Goal: Task Accomplishment & Management: Manage account settings

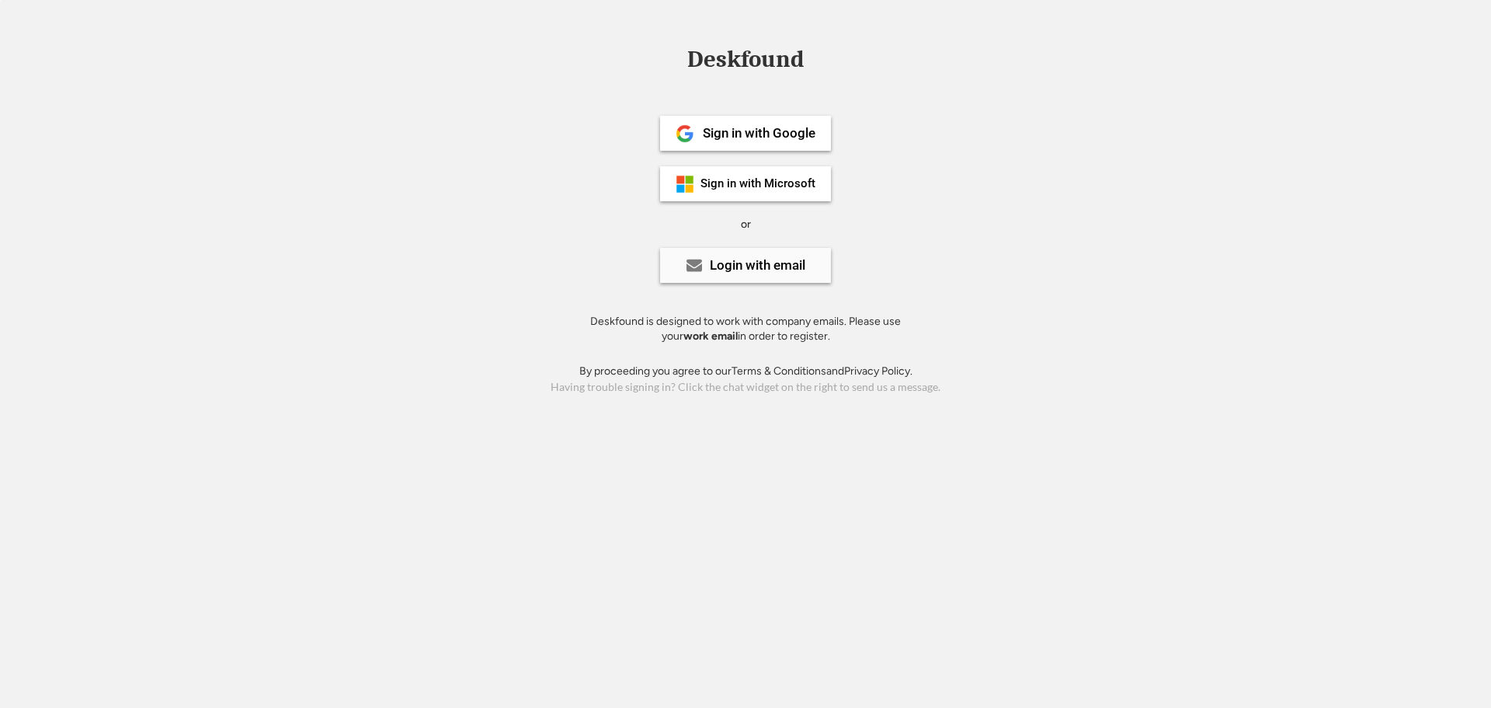
click at [788, 271] on div "Login with email" at bounding box center [758, 265] width 96 height 13
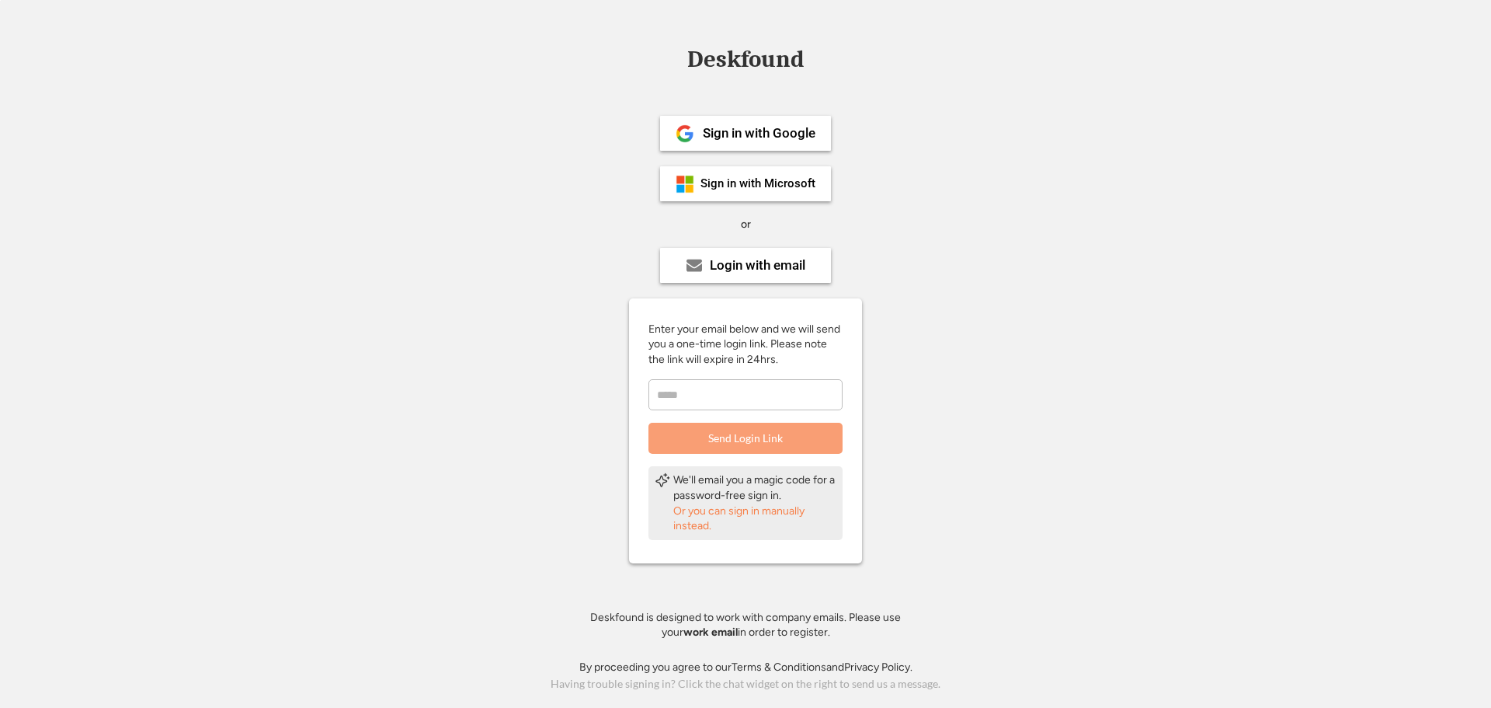
click at [755, 398] on input "email" at bounding box center [746, 394] width 194 height 31
drag, startPoint x: 809, startPoint y: 386, endPoint x: 604, endPoint y: 388, distance: 205.8
click at [604, 391] on div "**********" at bounding box center [746, 372] width 350 height 575
type input "**********"
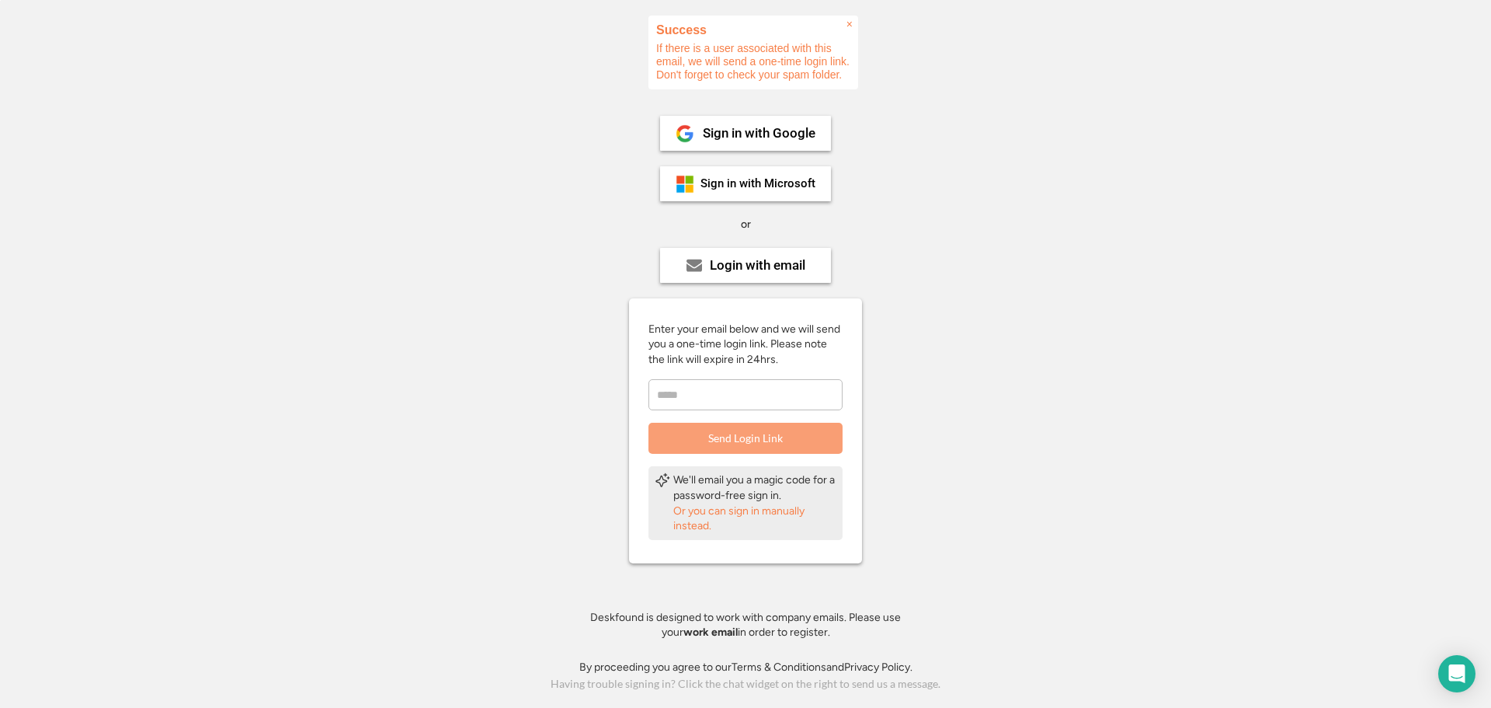
click at [812, 263] on div "Login with email" at bounding box center [745, 265] width 171 height 35
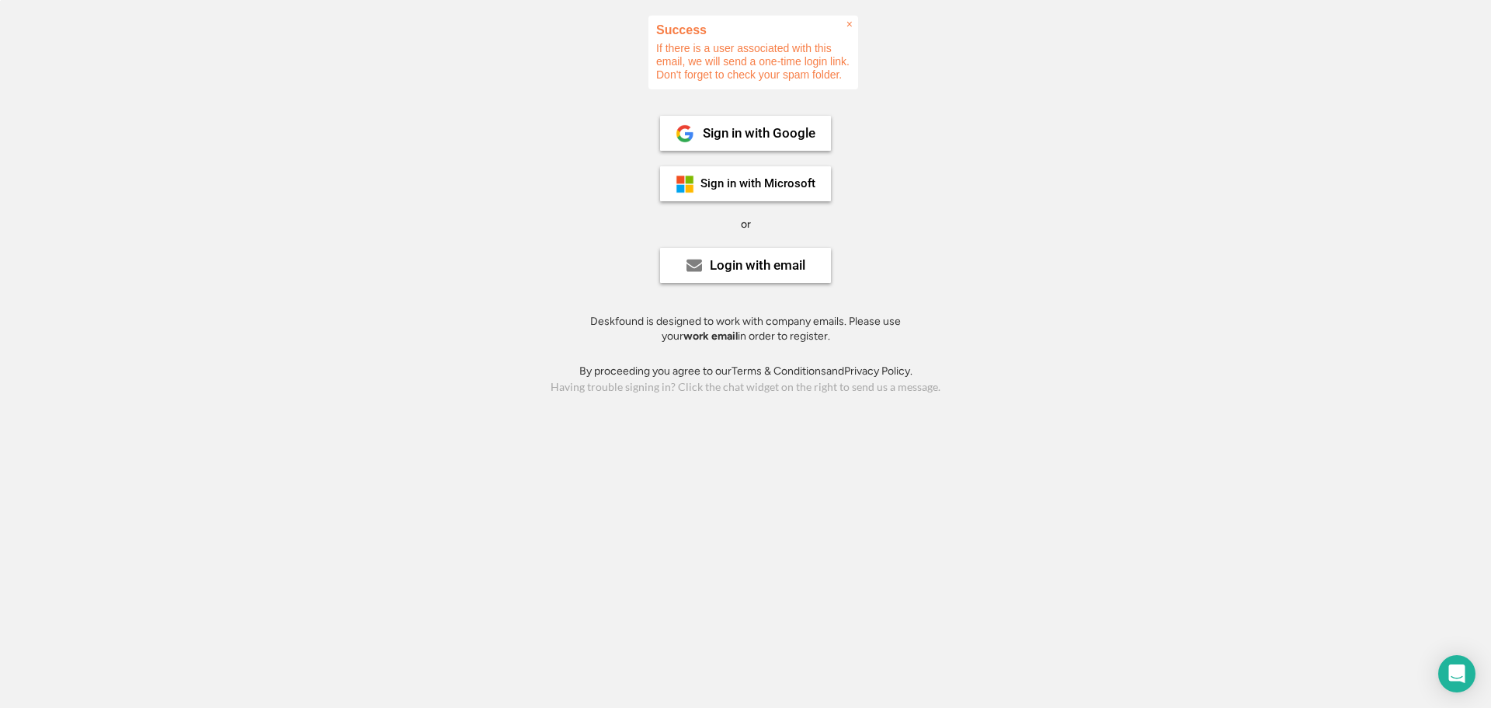
click at [784, 280] on div "Login with email" at bounding box center [745, 265] width 171 height 35
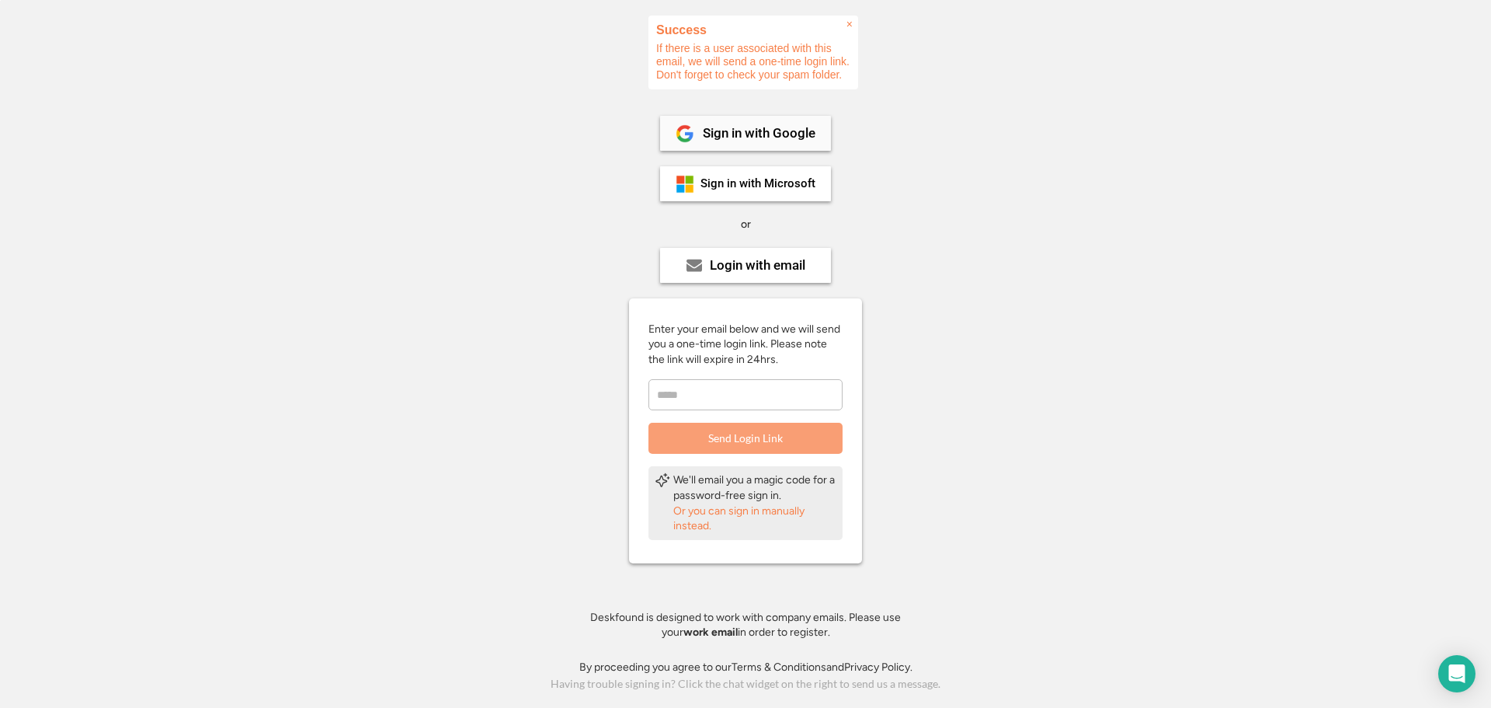
click at [761, 128] on div "Sign in with Google" at bounding box center [759, 133] width 113 height 13
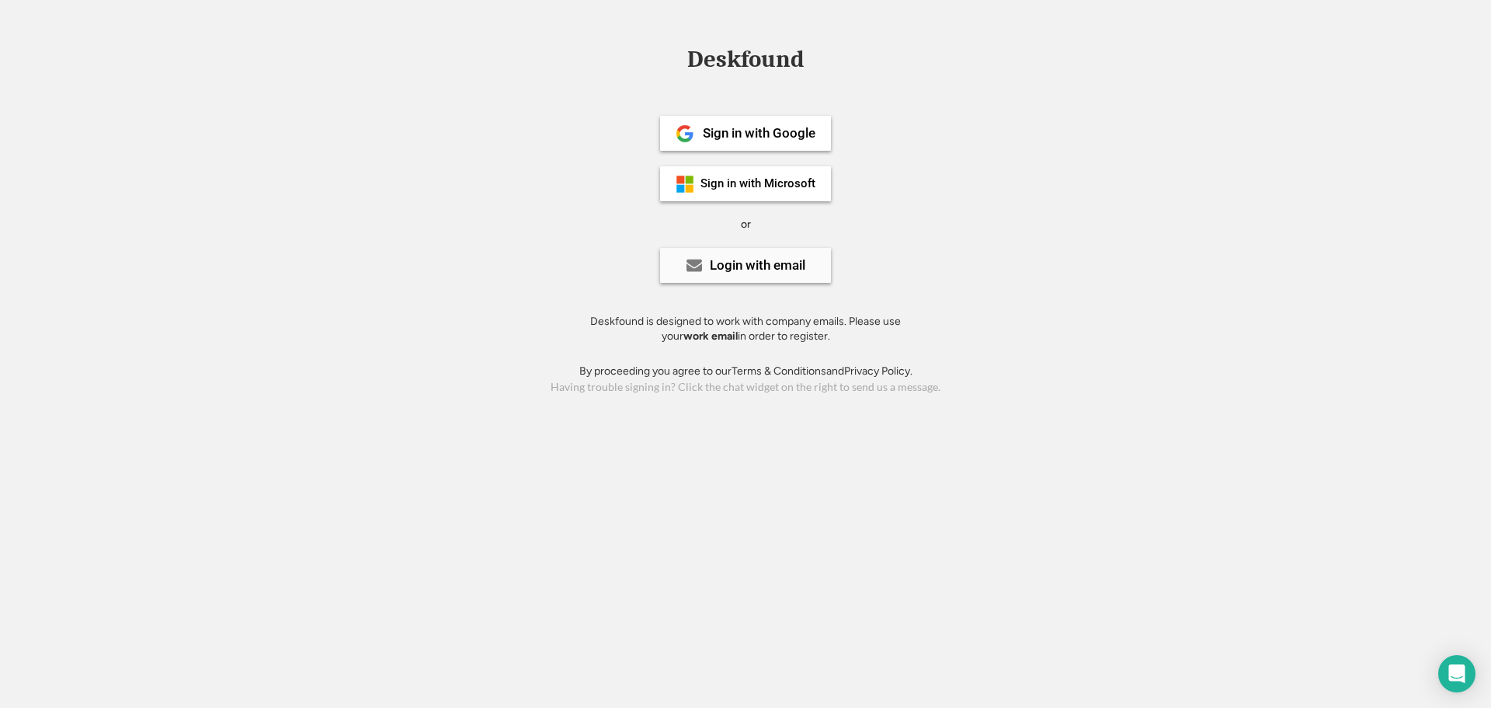
click at [773, 265] on div "Login with email" at bounding box center [758, 265] width 96 height 13
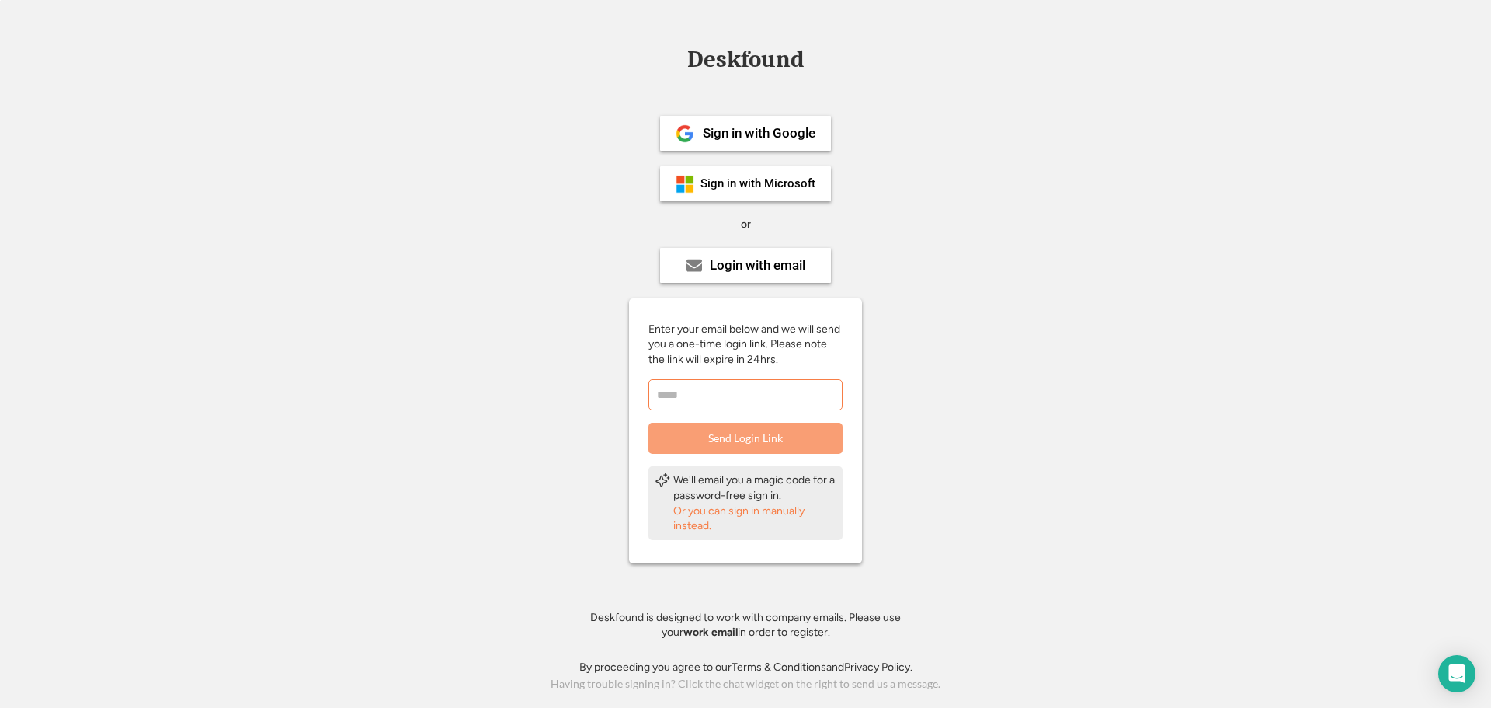
click at [746, 389] on input "email" at bounding box center [746, 394] width 194 height 31
drag, startPoint x: 1076, startPoint y: 544, endPoint x: 1062, endPoint y: 552, distance: 16.4
click at [1076, 544] on div "Deskfound Sign in with Google Sign in with Microsoft or Login with email Enter …" at bounding box center [745, 370] width 1491 height 647
